Goal: Answer question/provide support: Share knowledge or assist other users

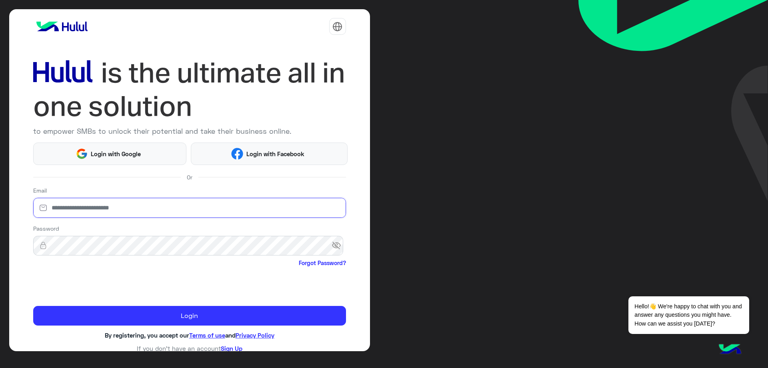
click at [99, 216] on input "email" at bounding box center [189, 208] width 313 height 20
type input "**********"
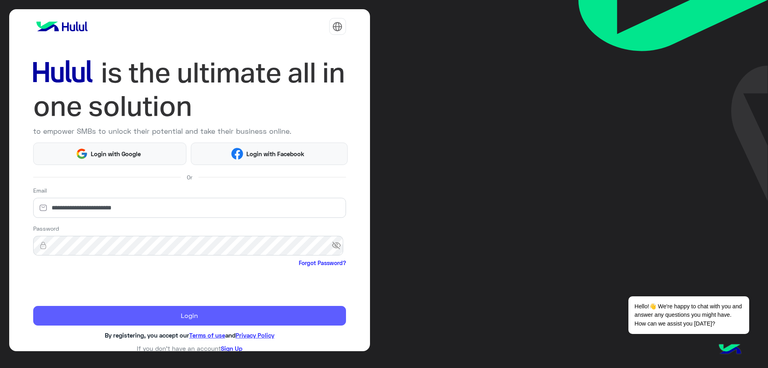
click at [145, 313] on button "Login" at bounding box center [189, 316] width 313 height 20
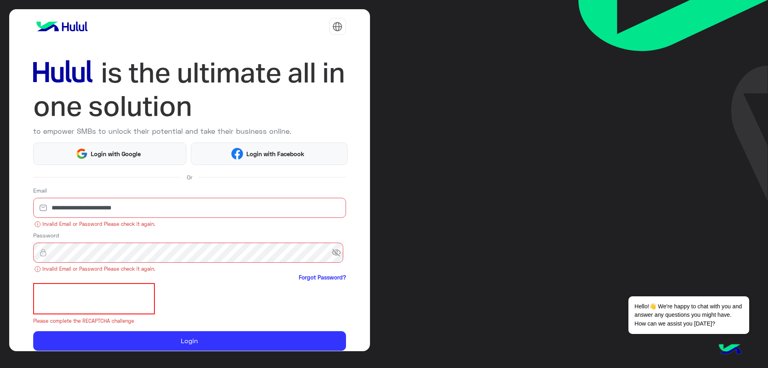
click at [339, 254] on span "visibility_off" at bounding box center [339, 252] width 14 height 14
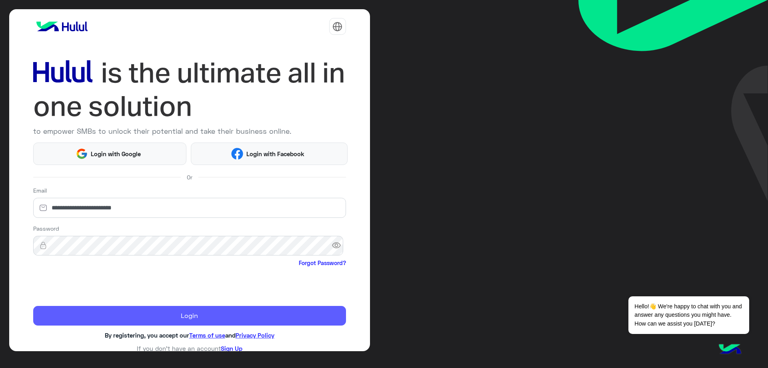
click at [168, 319] on button "Login" at bounding box center [189, 316] width 313 height 20
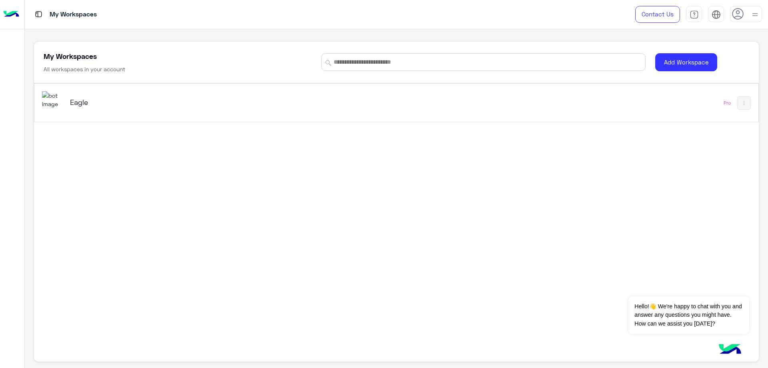
click at [150, 106] on h5 "Eagle" at bounding box center [197, 102] width 255 height 10
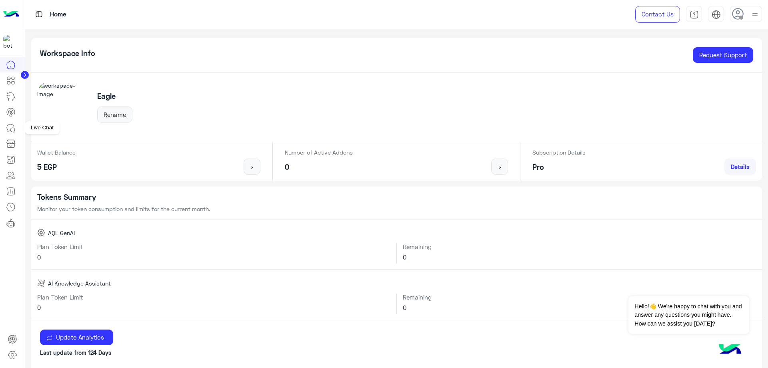
click at [15, 128] on icon at bounding box center [11, 128] width 10 height 10
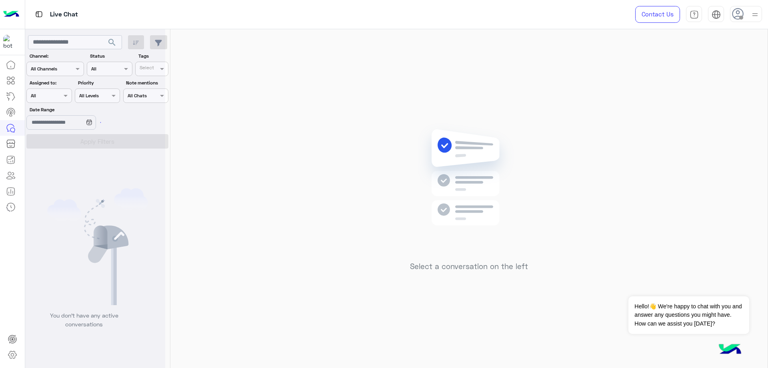
click at [746, 15] on div at bounding box center [746, 14] width 32 height 16
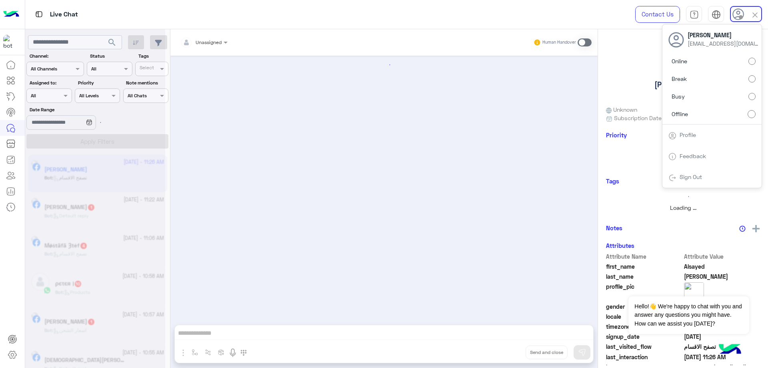
click at [737, 68] on label "Online" at bounding box center [712, 61] width 87 height 14
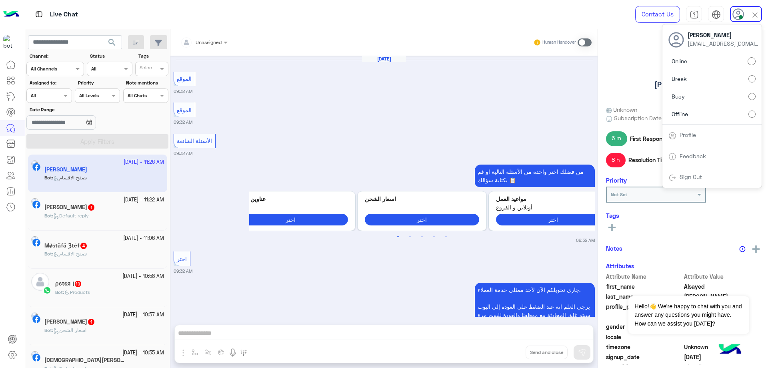
scroll to position [549, 0]
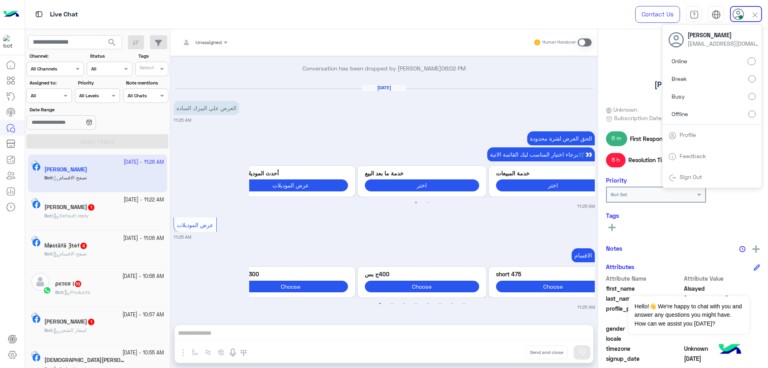
click at [53, 100] on div "Assigned on All" at bounding box center [48, 95] width 45 height 14
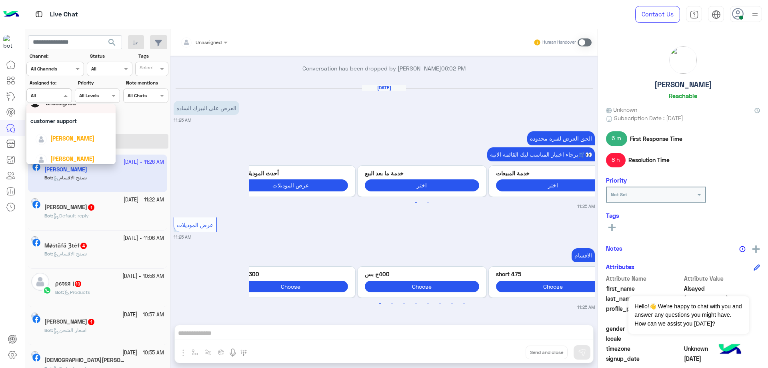
scroll to position [40, 0]
click at [62, 130] on div "[PERSON_NAME]" at bounding box center [73, 124] width 76 height 14
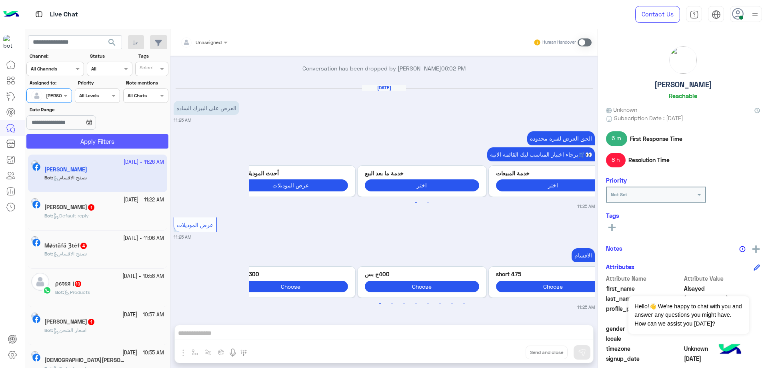
click at [91, 142] on button "Apply Filters" at bounding box center [97, 141] width 142 height 14
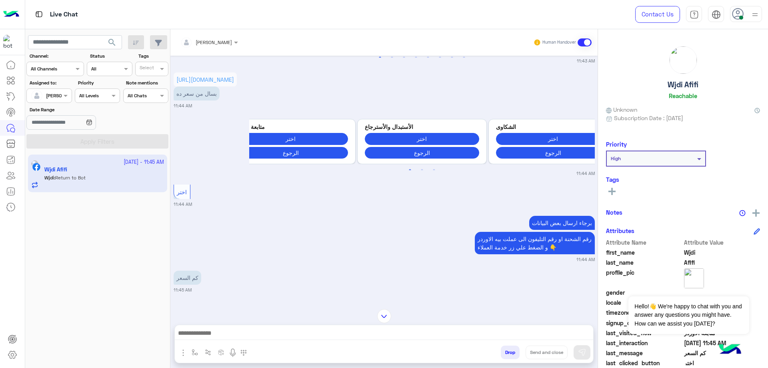
scroll to position [174, 0]
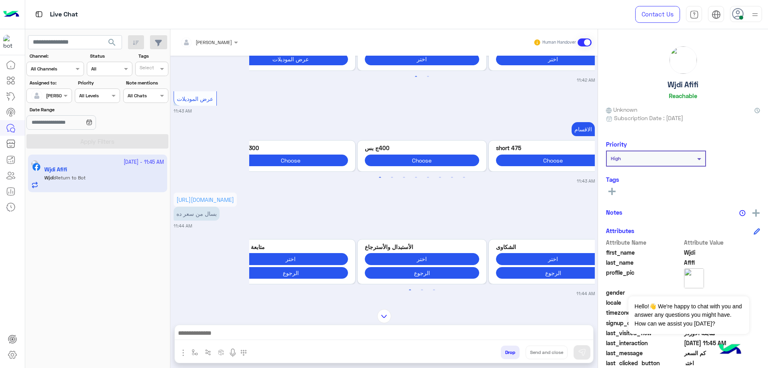
click at [510, 354] on button "Drop" at bounding box center [510, 352] width 19 height 14
